Goal: Information Seeking & Learning: Learn about a topic

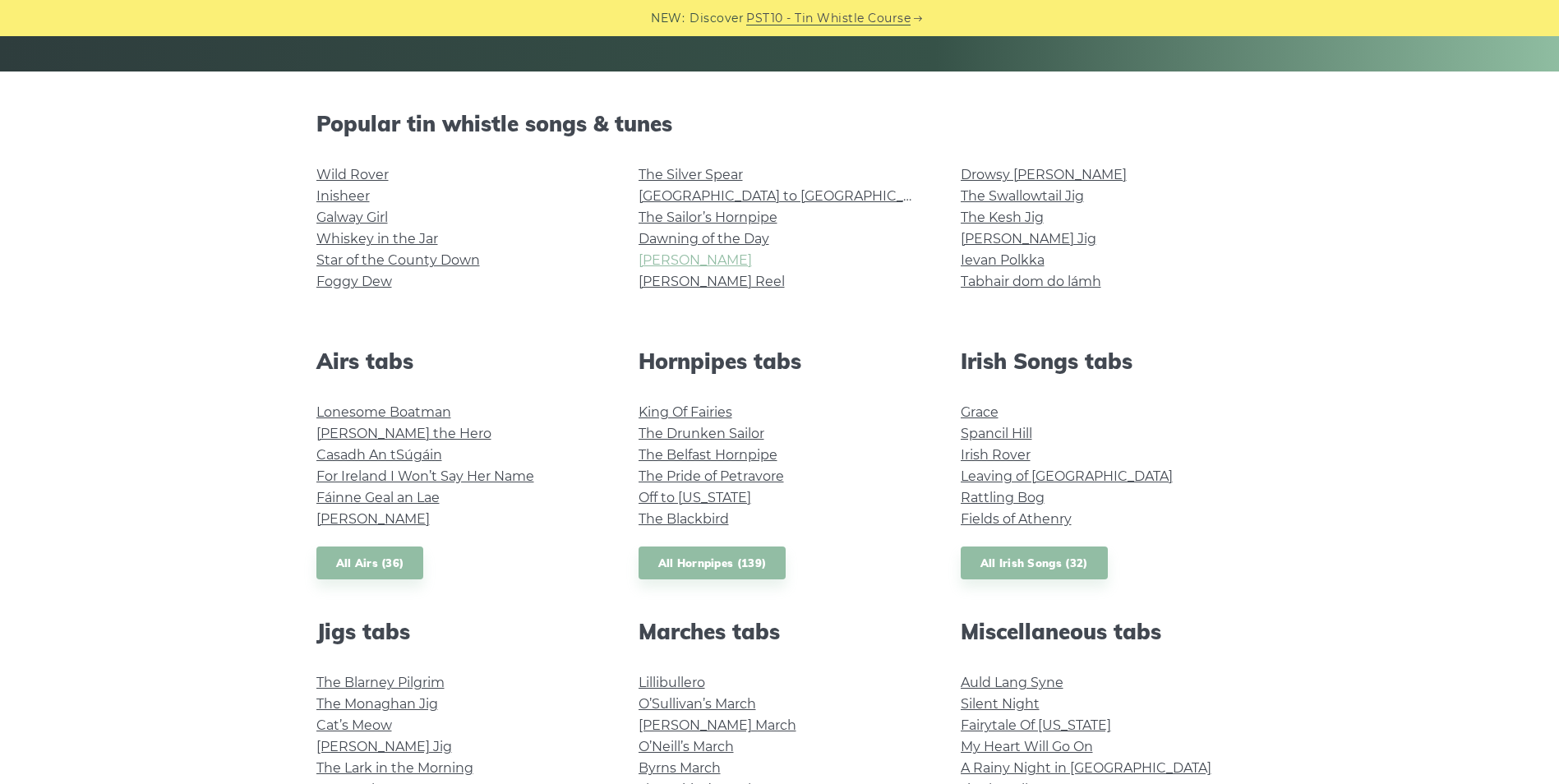
scroll to position [410, 0]
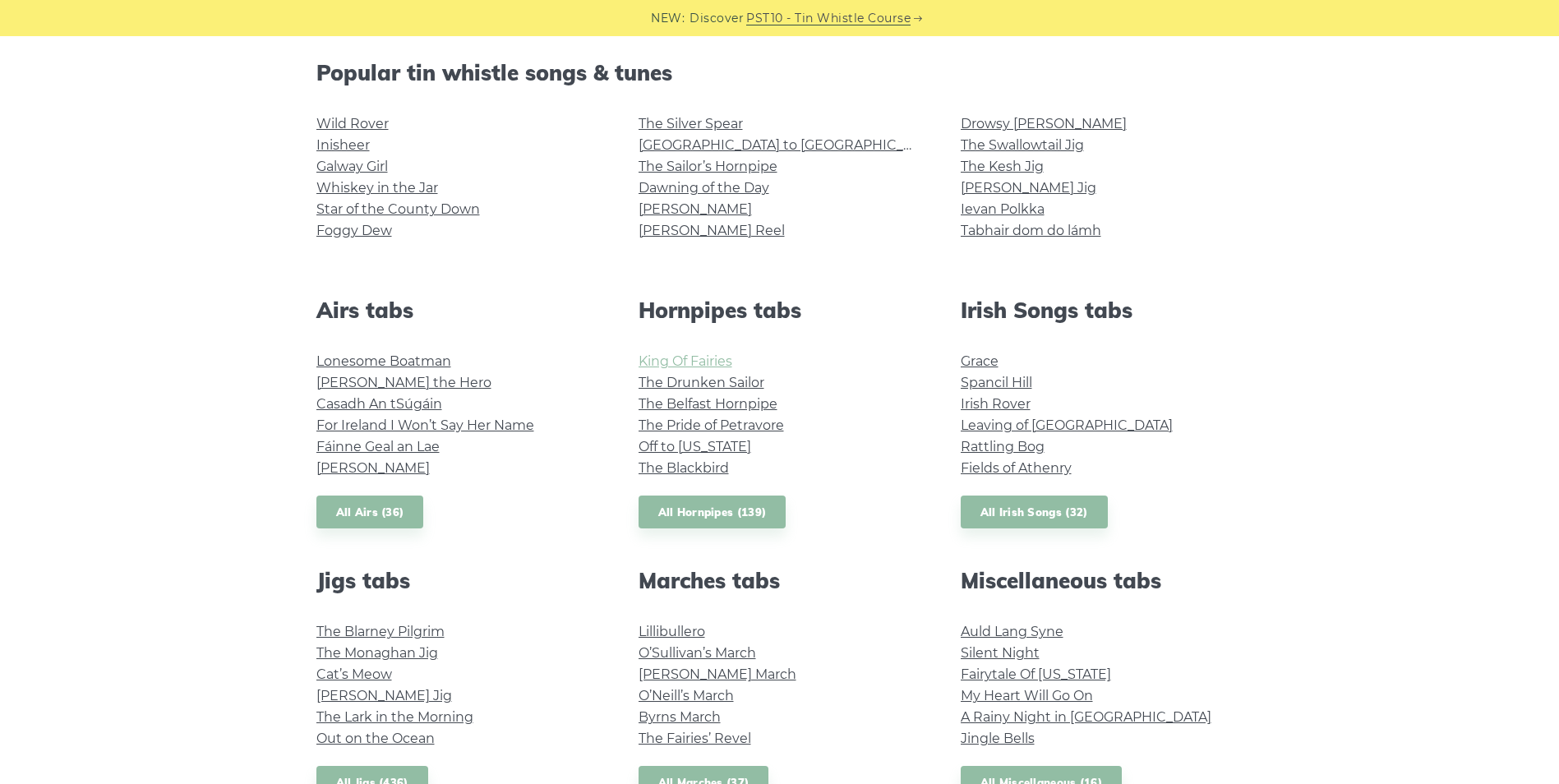
click at [685, 358] on link "King Of Fairies" at bounding box center [684, 361] width 93 height 16
click at [342, 217] on li "Star of the County Down" at bounding box center [458, 209] width 283 height 21
click at [343, 211] on link "Star of the County Down" at bounding box center [398, 209] width 164 height 16
click at [369, 189] on link "Whiskey in the Jar" at bounding box center [377, 188] width 122 height 16
click at [716, 230] on link "[PERSON_NAME] Reel" at bounding box center [711, 230] width 146 height 16
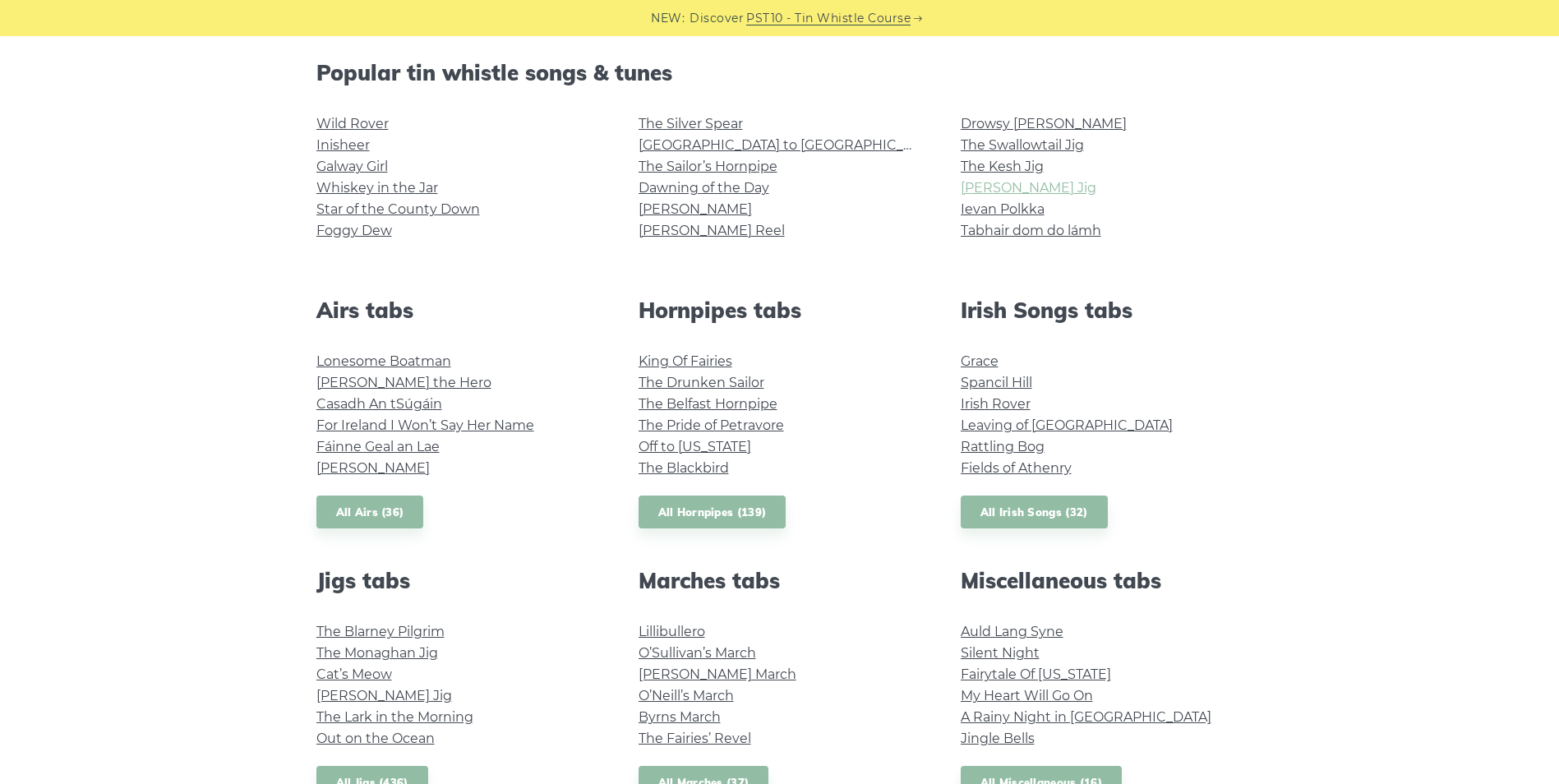
click at [995, 189] on link "[PERSON_NAME] Jig" at bounding box center [1028, 188] width 136 height 16
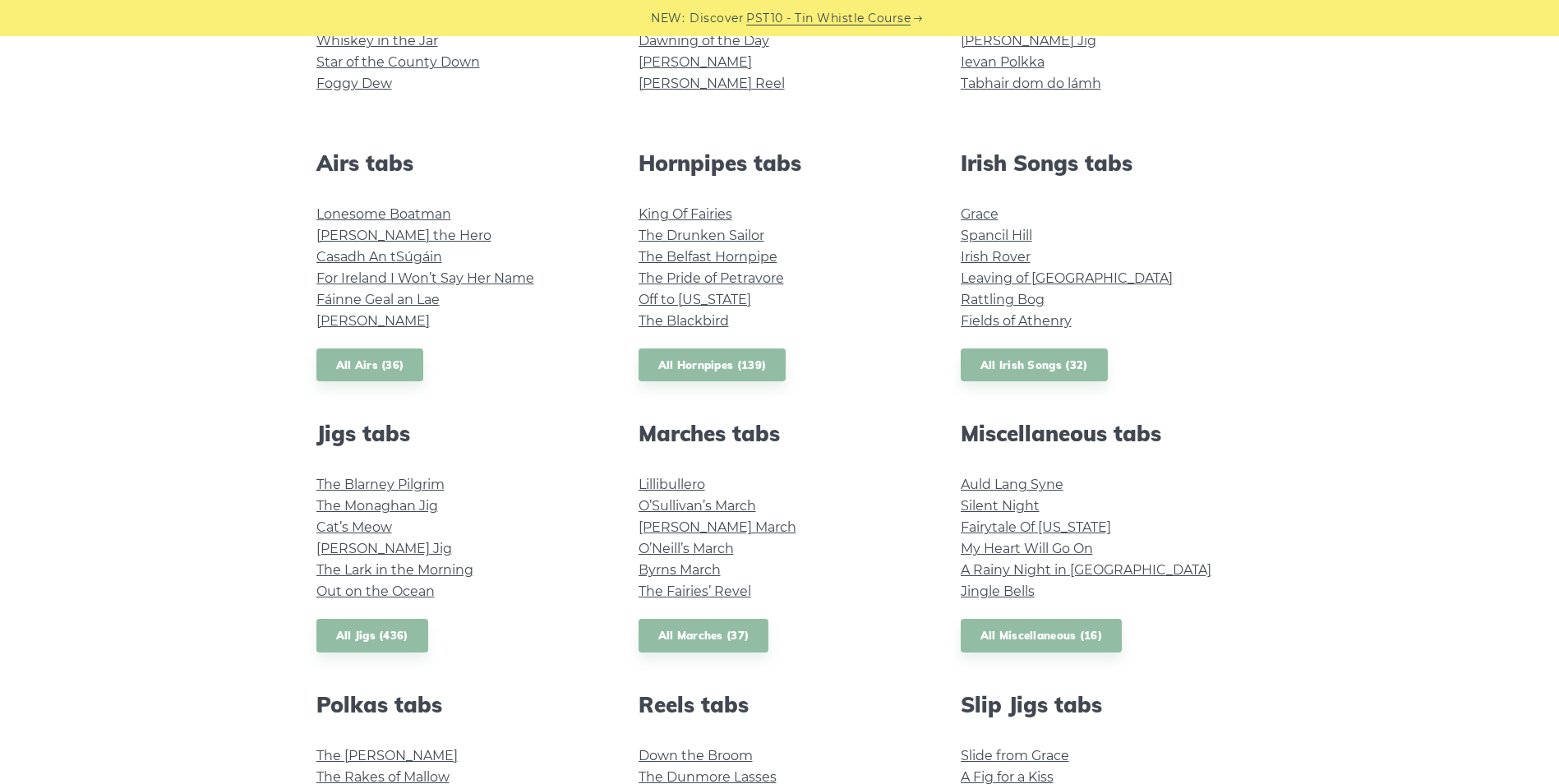
scroll to position [657, 0]
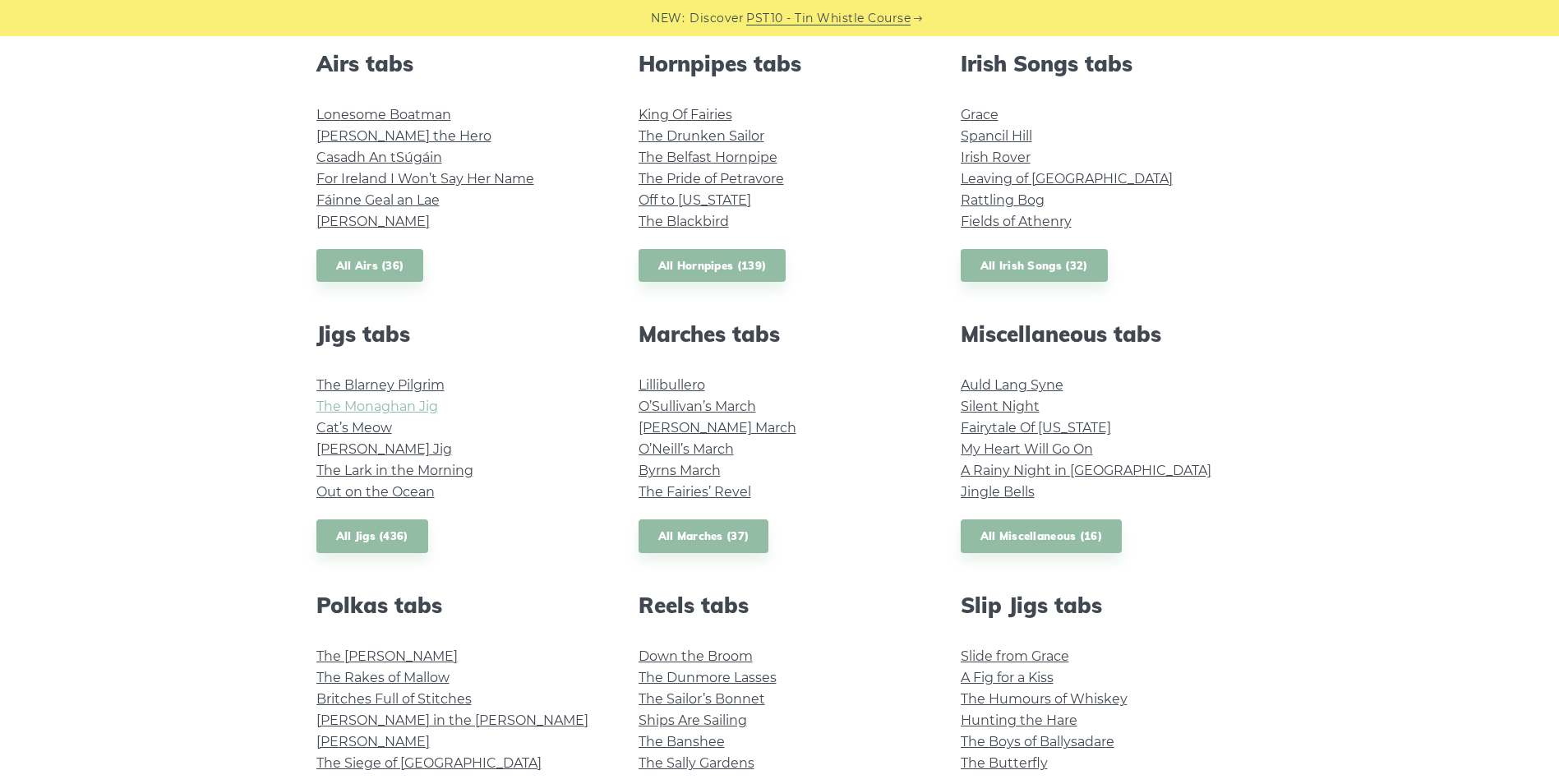
click at [411, 413] on link "The Monaghan Jig" at bounding box center [377, 406] width 122 height 16
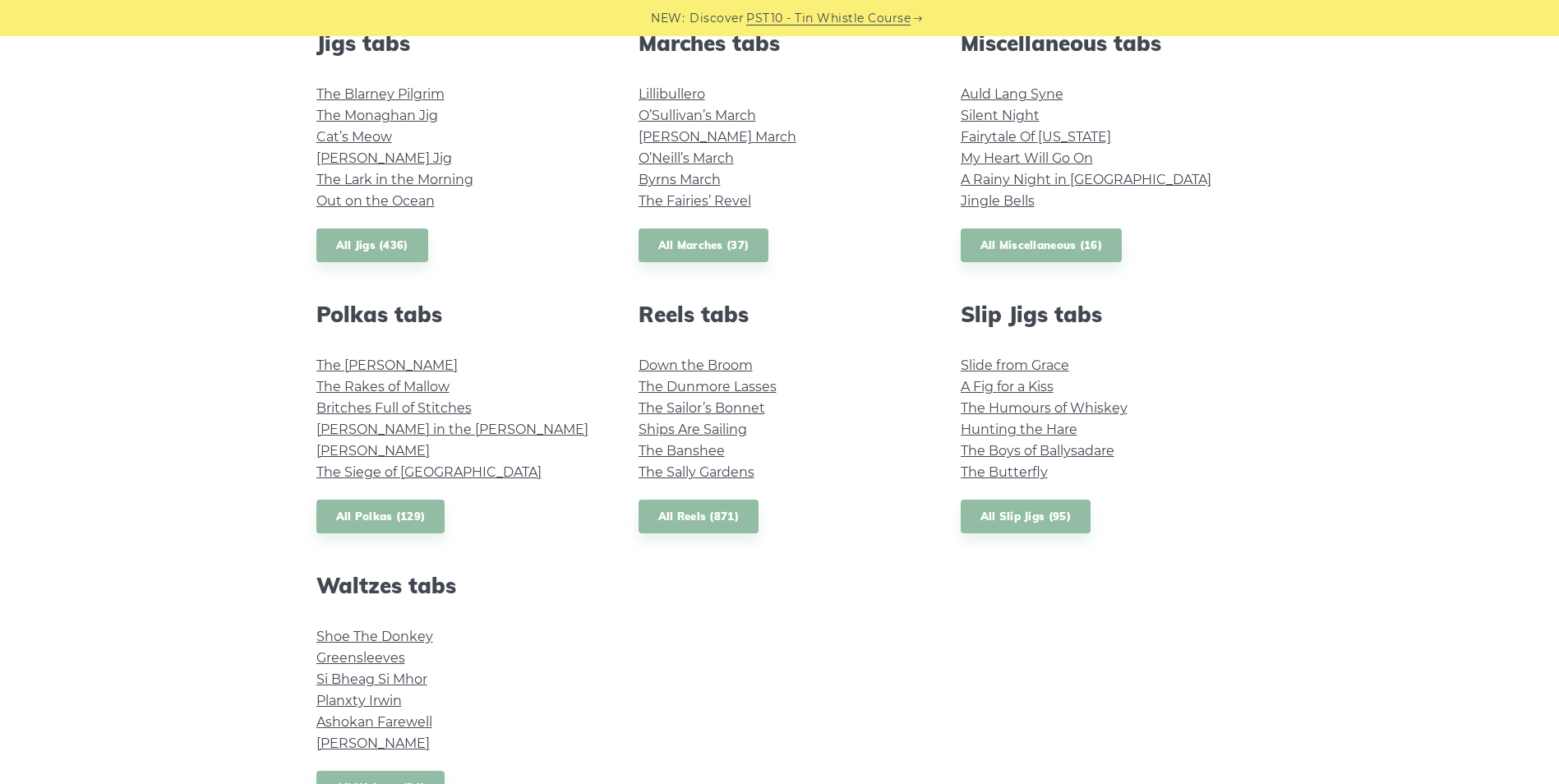
scroll to position [986, 0]
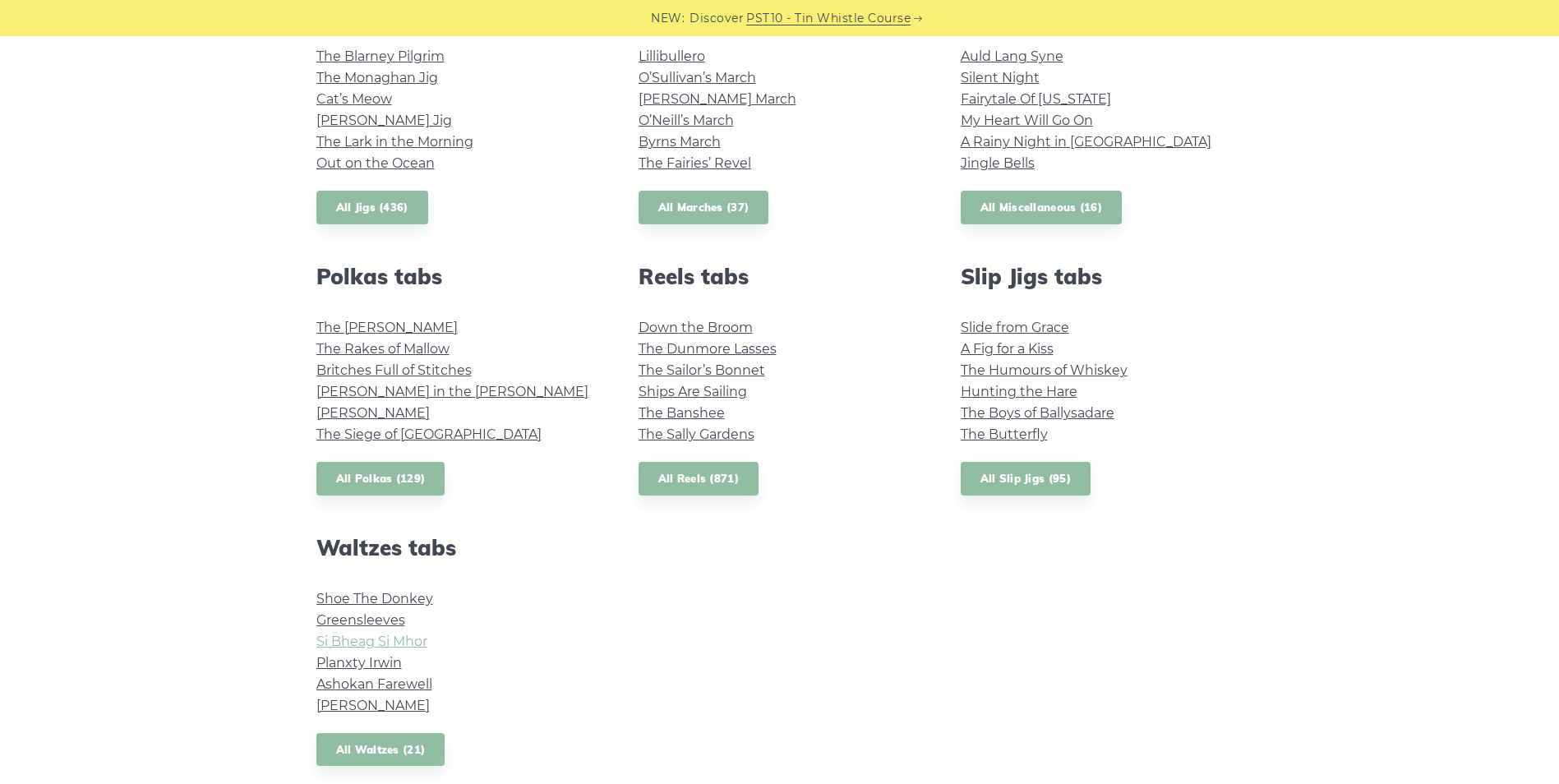
click at [406, 647] on link "Si­ Bheag Si­ Mhor" at bounding box center [372, 641] width 111 height 16
click at [1011, 439] on link "The Butterfly" at bounding box center [1004, 434] width 87 height 16
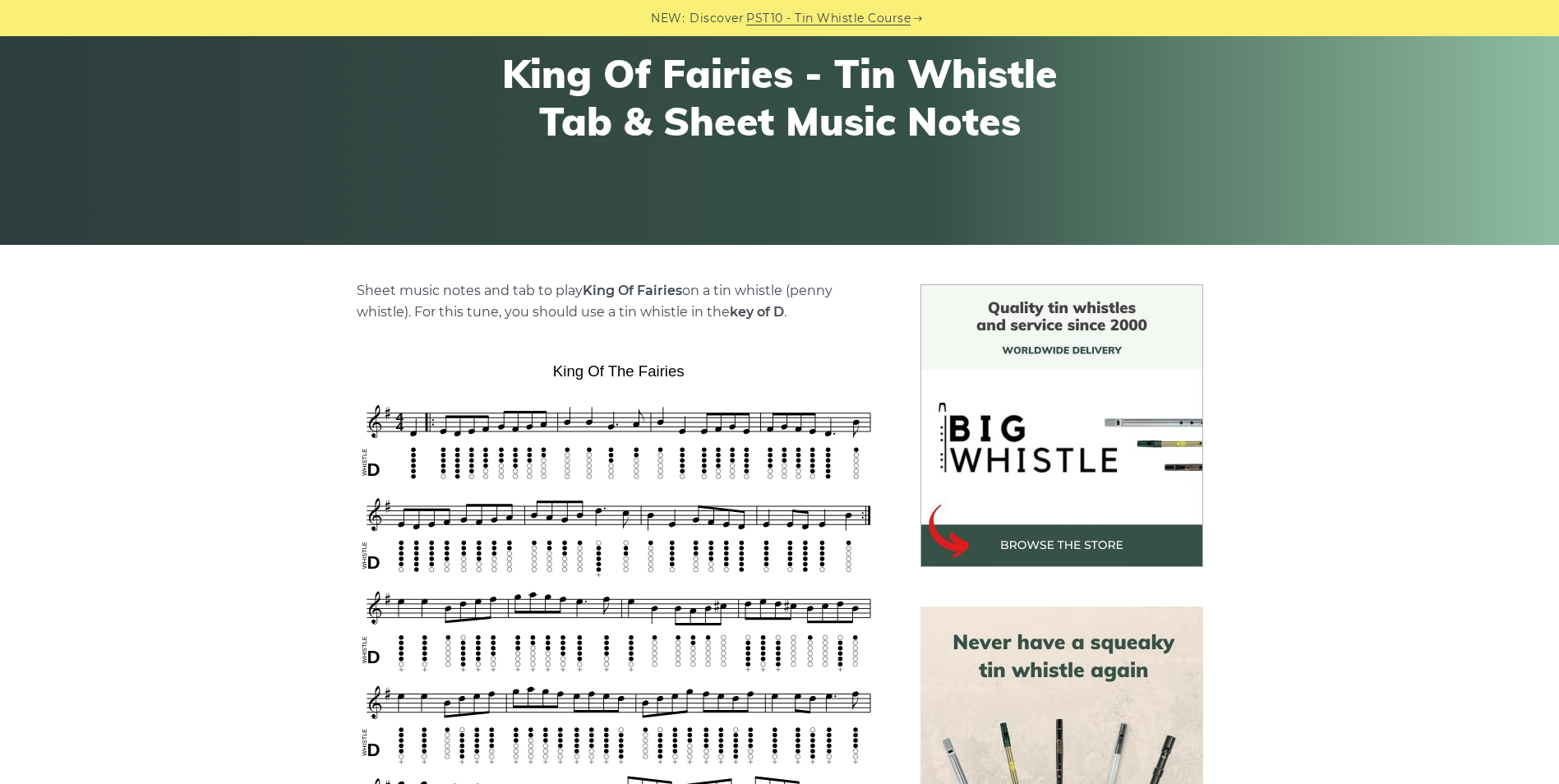
scroll to position [165, 0]
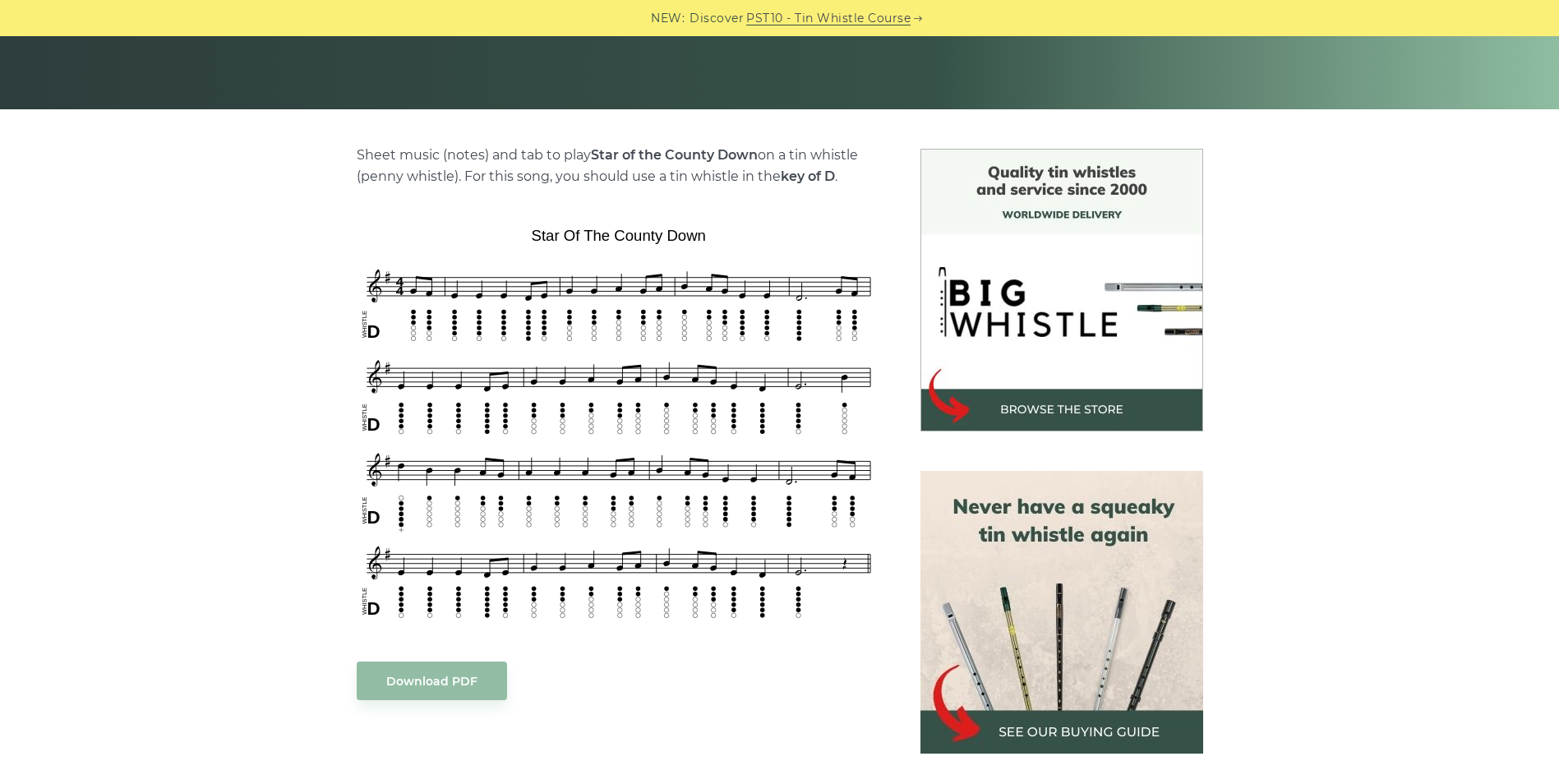
scroll to position [328, 0]
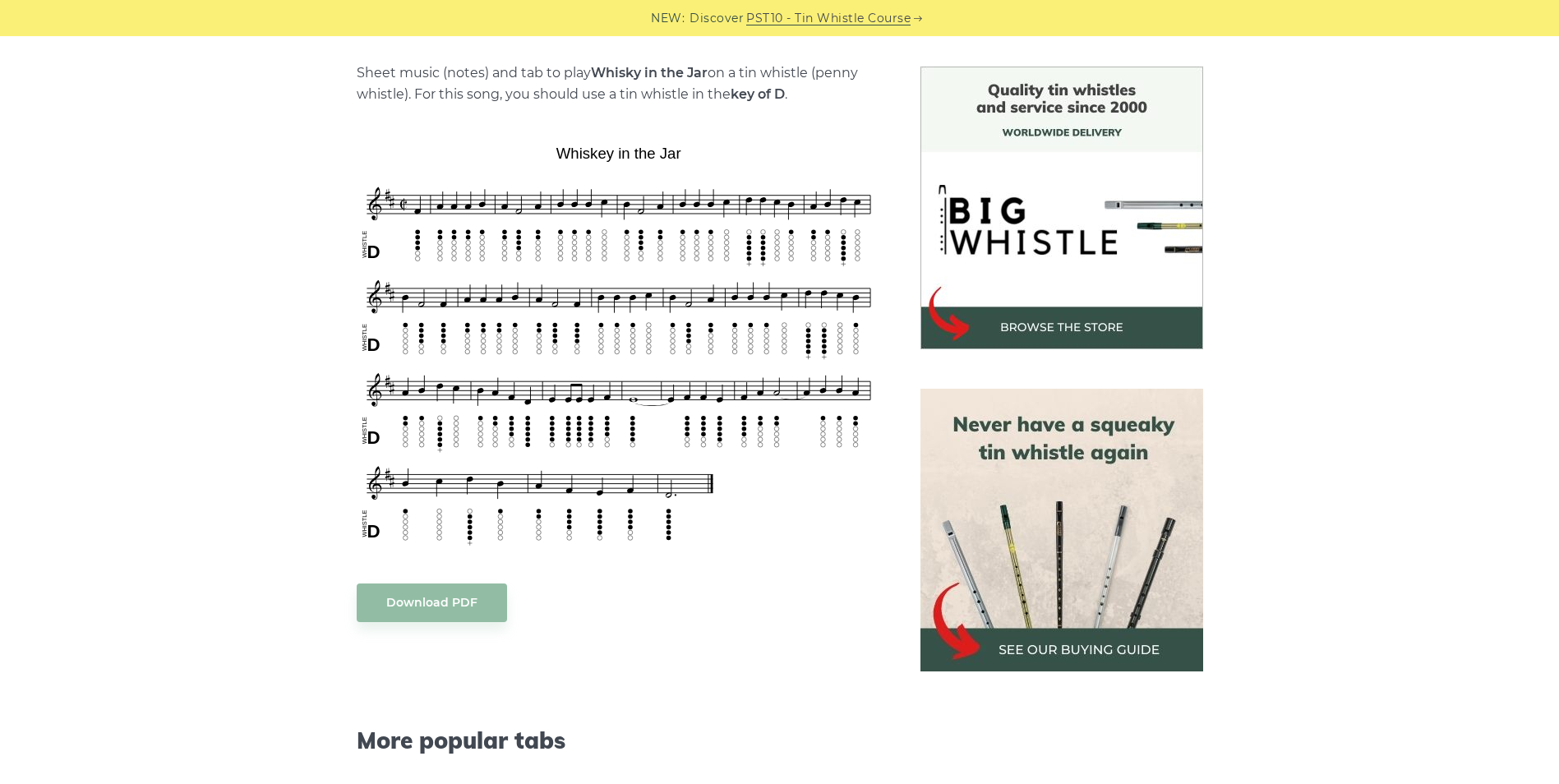
scroll to position [410, 0]
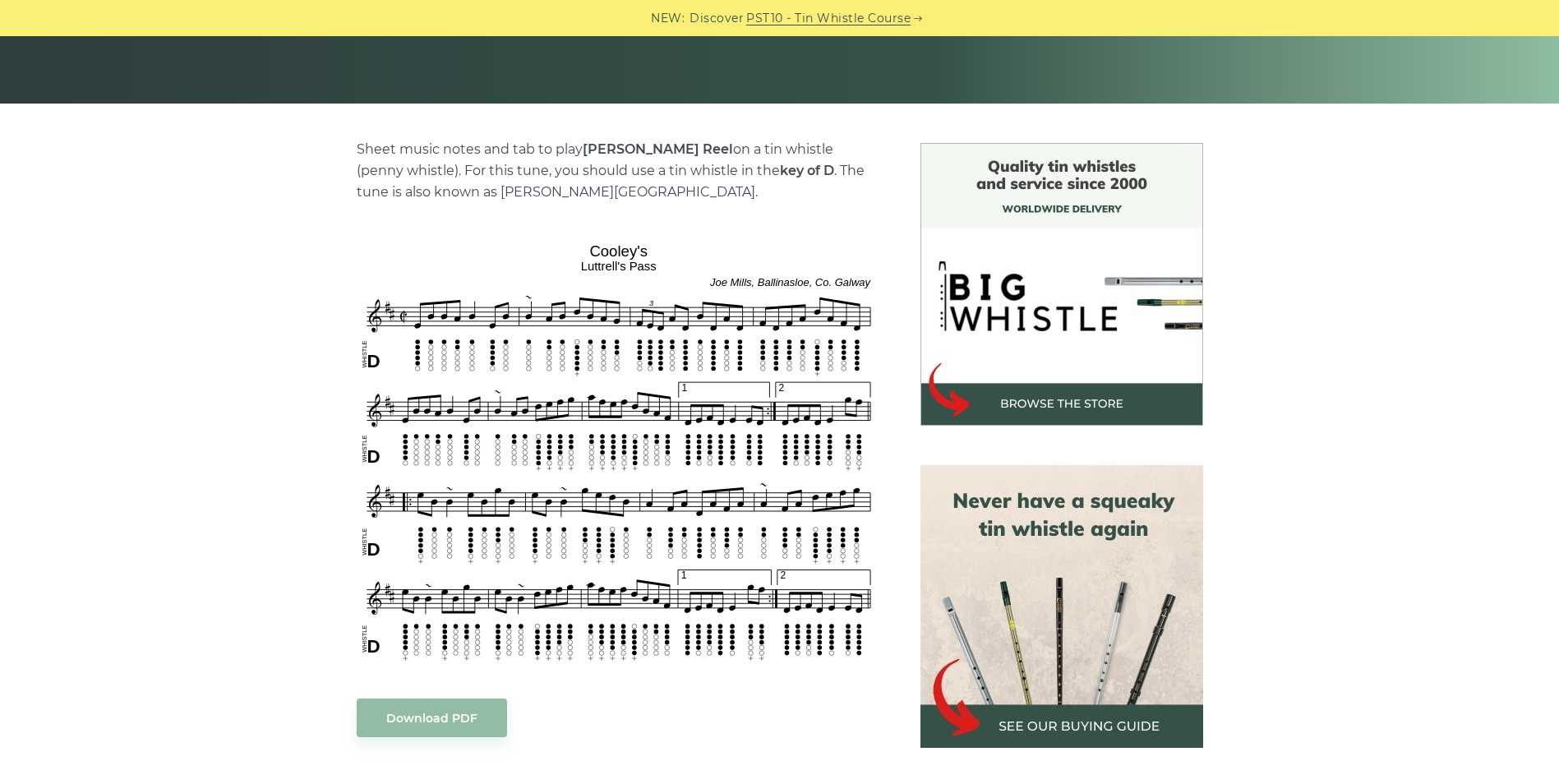
scroll to position [328, 0]
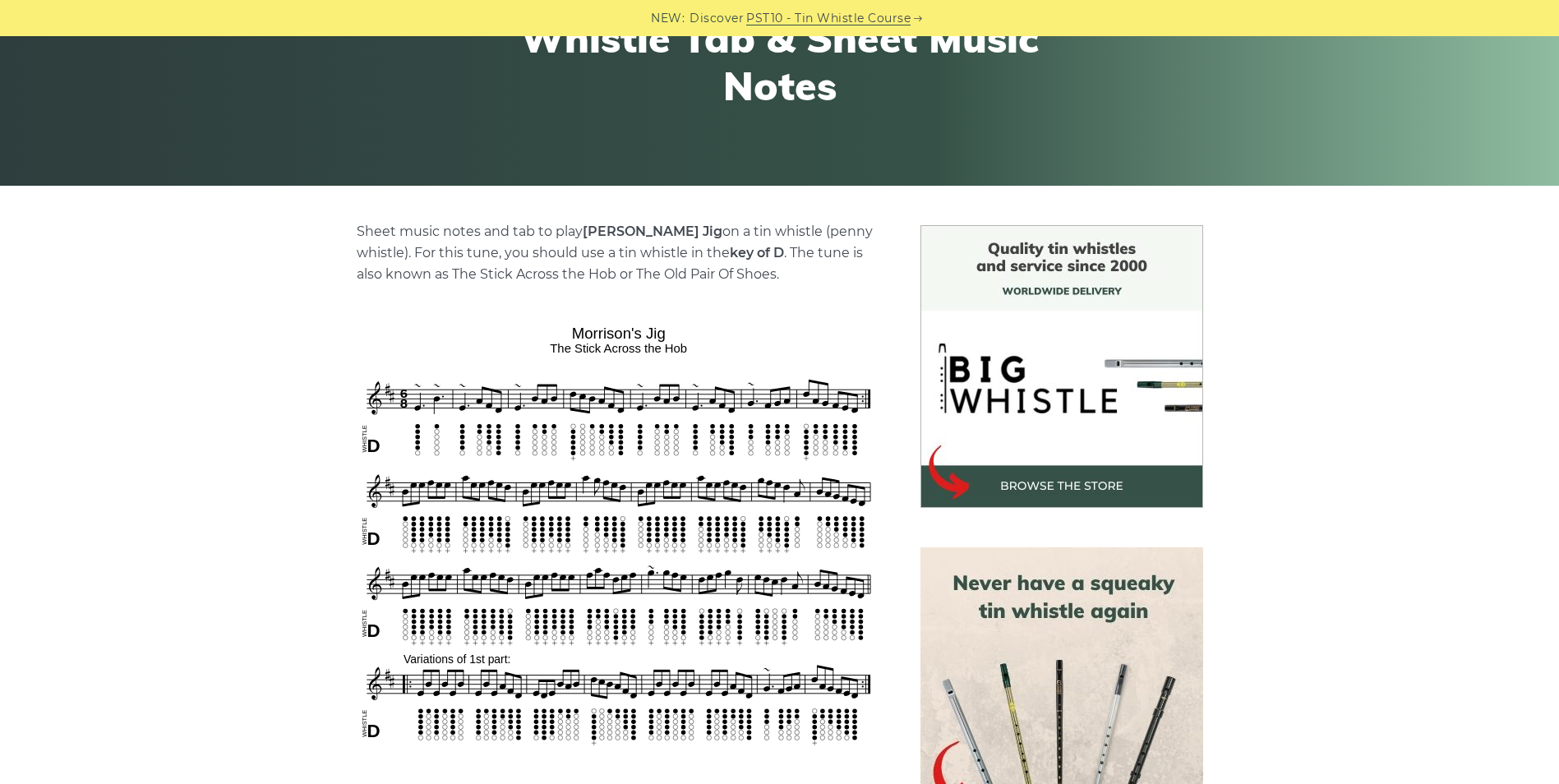
scroll to position [247, 0]
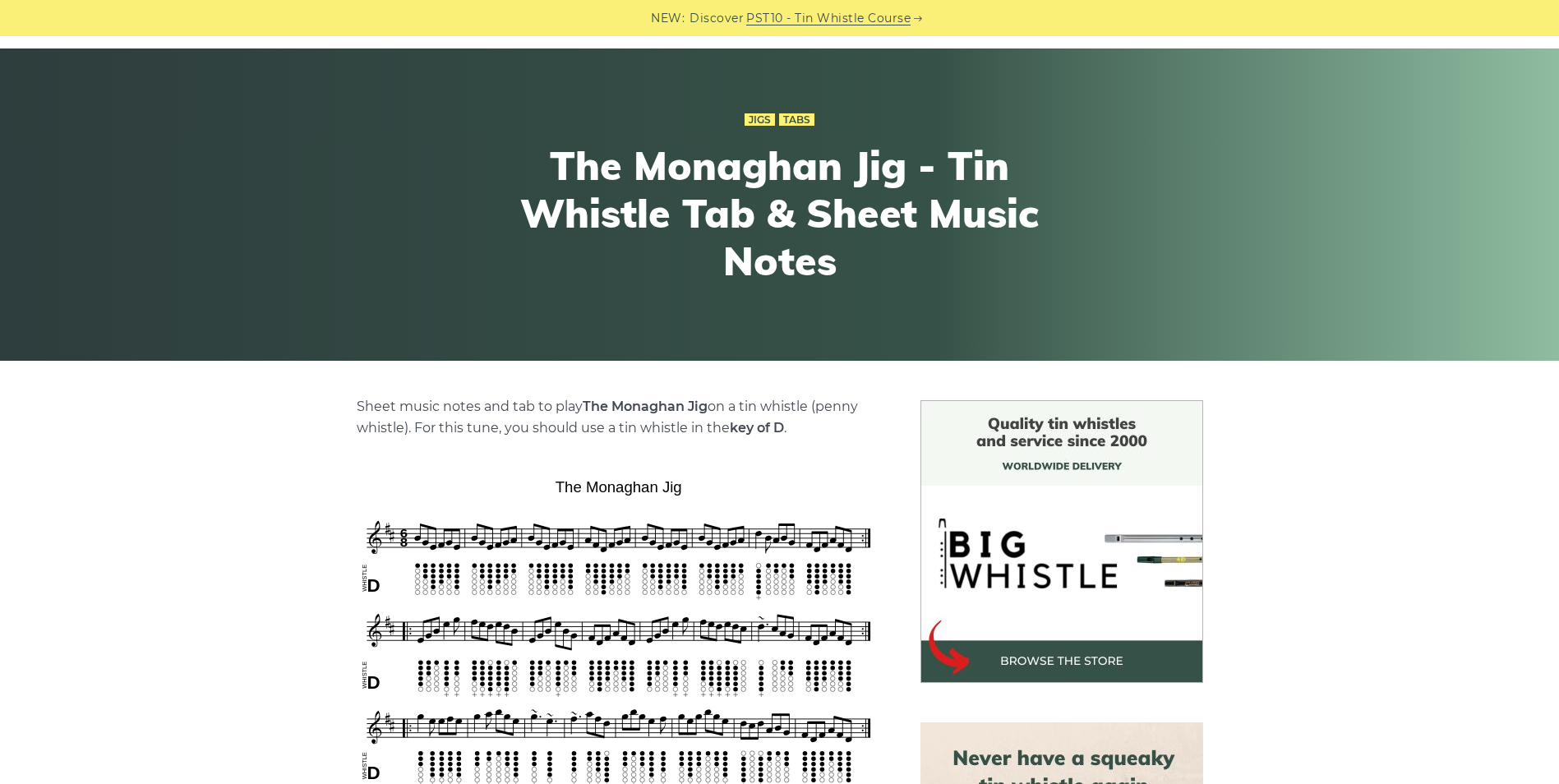
scroll to position [247, 0]
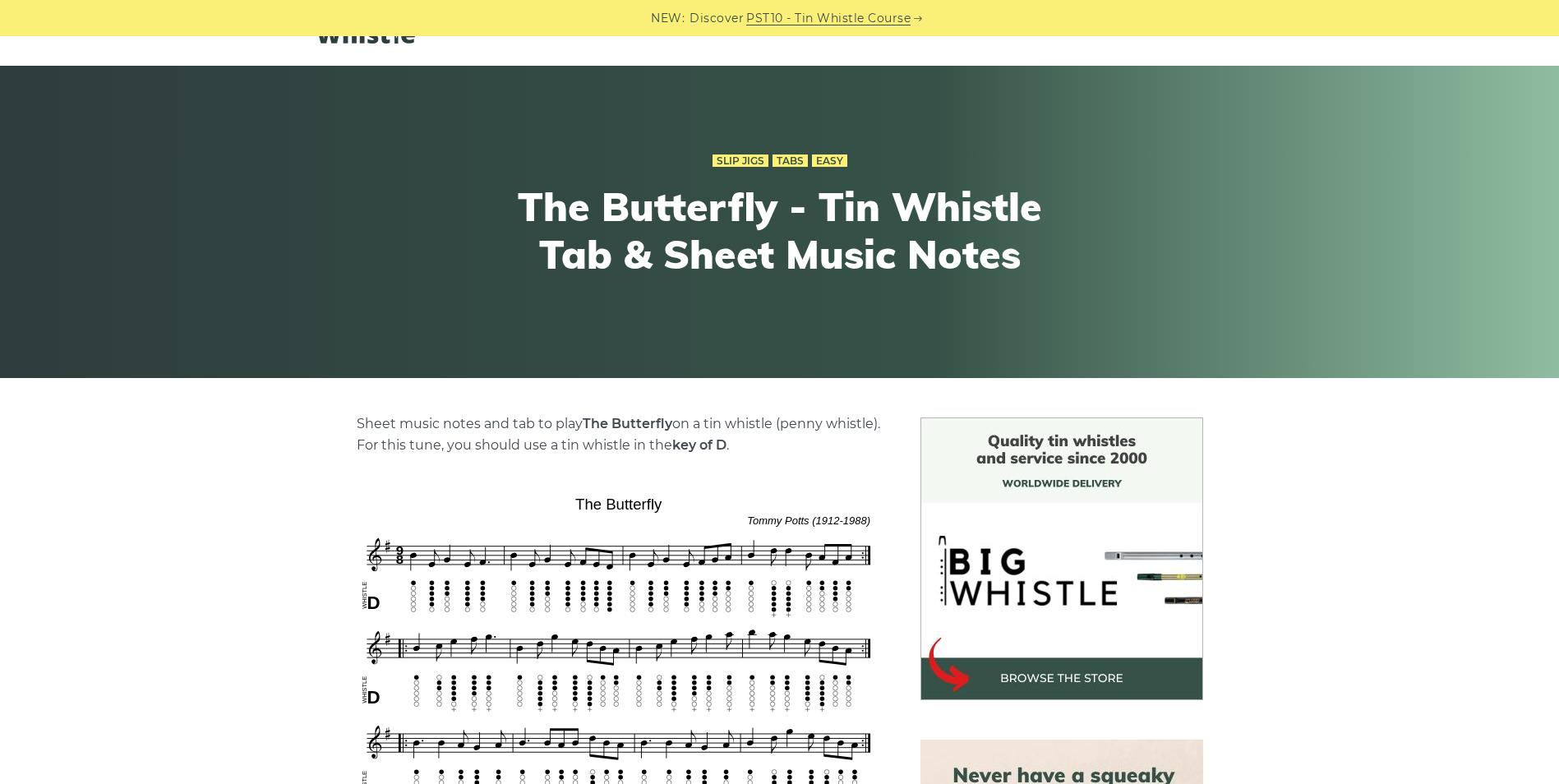
scroll to position [82, 0]
